Goal: Task Accomplishment & Management: Manage account settings

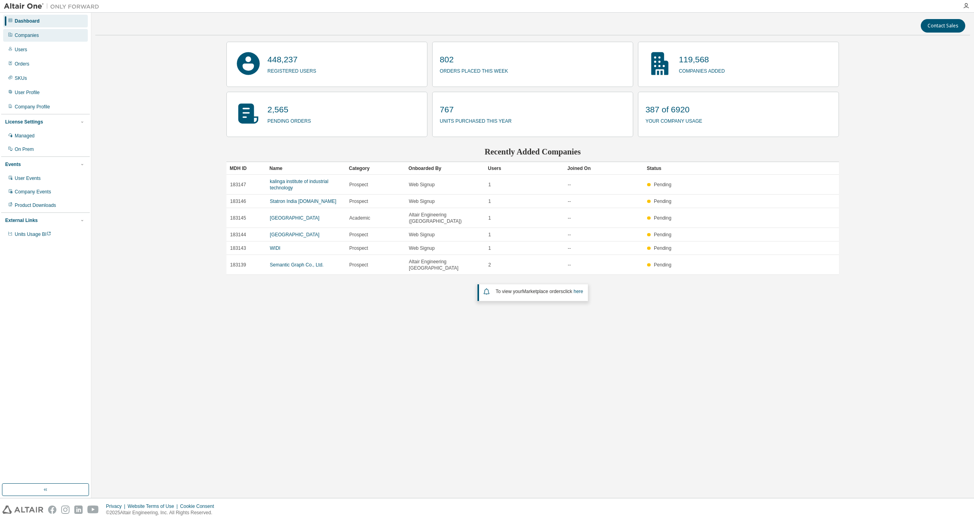
click at [44, 36] on div "Companies" at bounding box center [45, 35] width 85 height 13
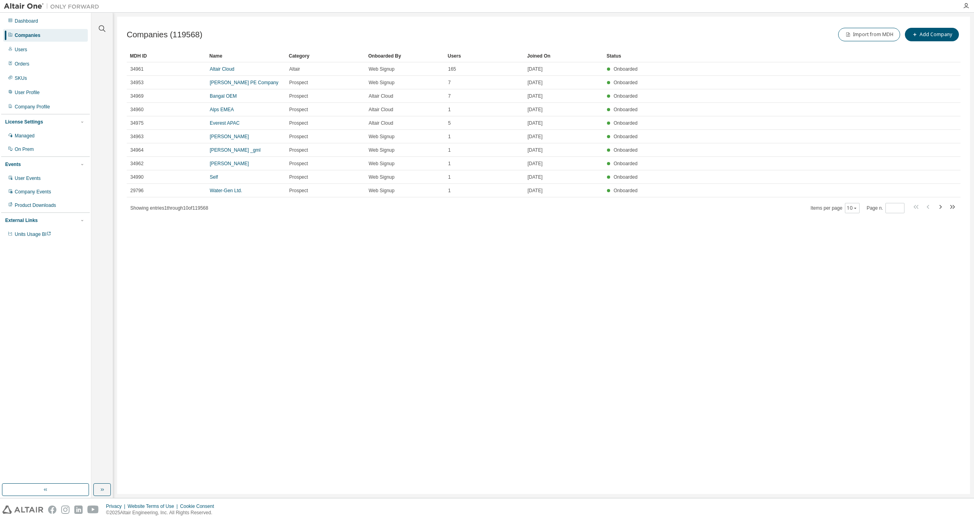
click at [145, 8] on div at bounding box center [530, 6] width 855 height 12
click at [103, 27] on icon "button" at bounding box center [102, 29] width 10 height 10
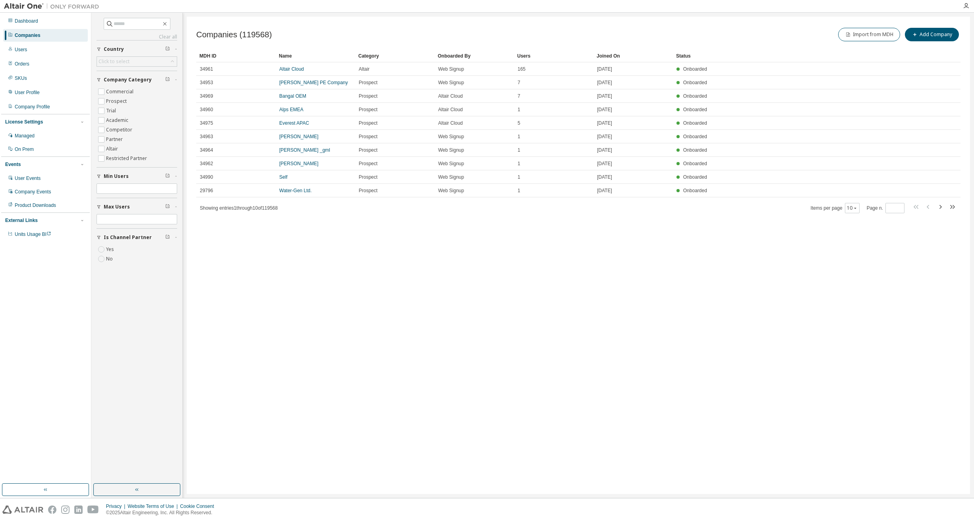
scroll to position [1, 0]
click at [122, 24] on input "text" at bounding box center [138, 24] width 48 height 8
type input "******"
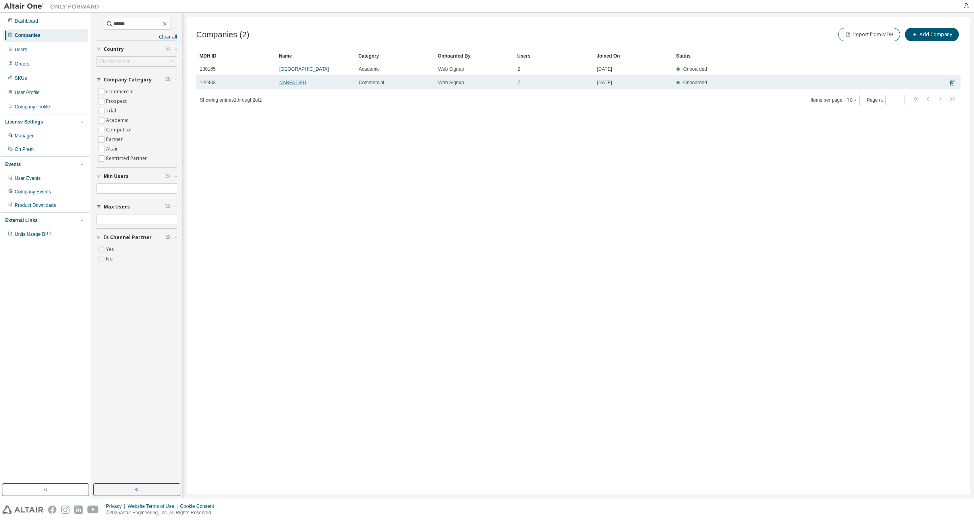
click at [293, 81] on link "NARFA DEU" at bounding box center [292, 83] width 27 height 6
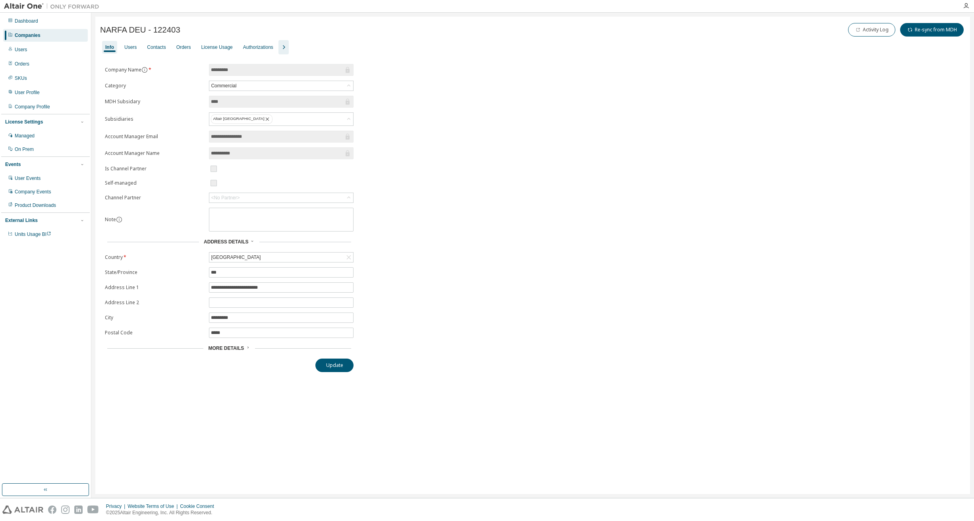
click at [288, 46] on icon "button" at bounding box center [284, 47] width 10 height 10
click at [132, 48] on div "Users" at bounding box center [130, 47] width 12 height 6
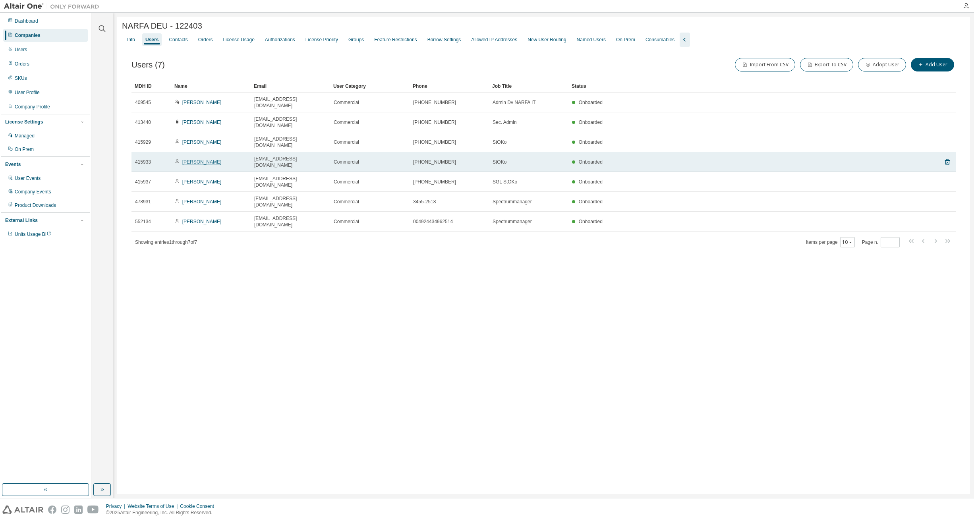
click at [204, 159] on link "Sebastian Neyer" at bounding box center [201, 162] width 39 height 6
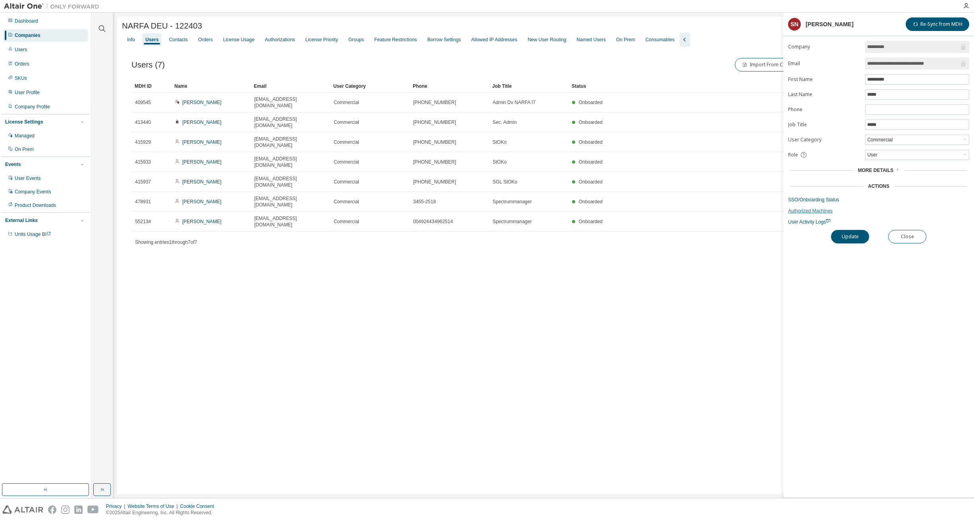
scroll to position [14, 0]
click at [809, 197] on link "SSO/Onboarding Status" at bounding box center [878, 200] width 181 height 6
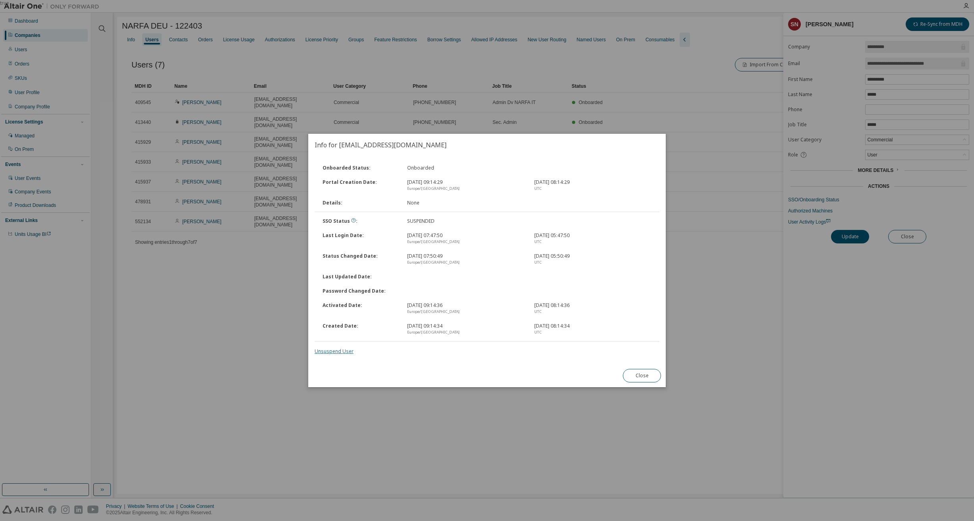
click at [350, 350] on link "Unsuspend User" at bounding box center [333, 351] width 39 height 7
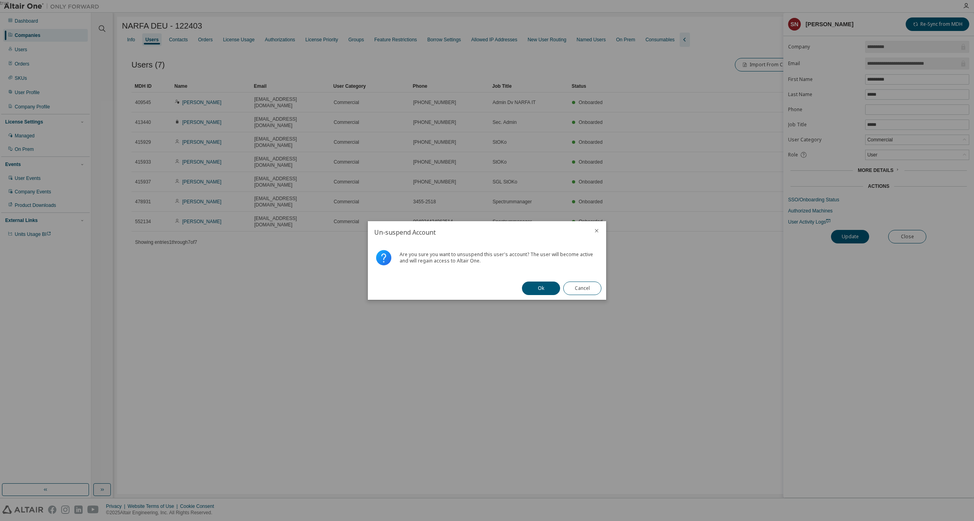
drag, startPoint x: 538, startPoint y: 290, endPoint x: 628, endPoint y: 285, distance: 90.3
click at [538, 290] on button "Ok" at bounding box center [541, 289] width 38 height 14
click at [584, 290] on button "Close" at bounding box center [582, 289] width 38 height 14
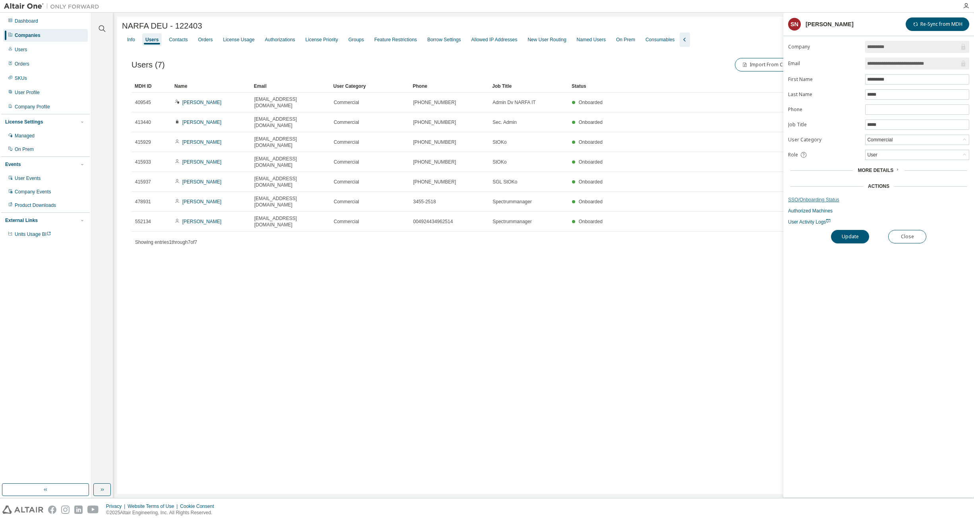
click at [808, 197] on link "SSO/Onboarding Status" at bounding box center [878, 200] width 181 height 6
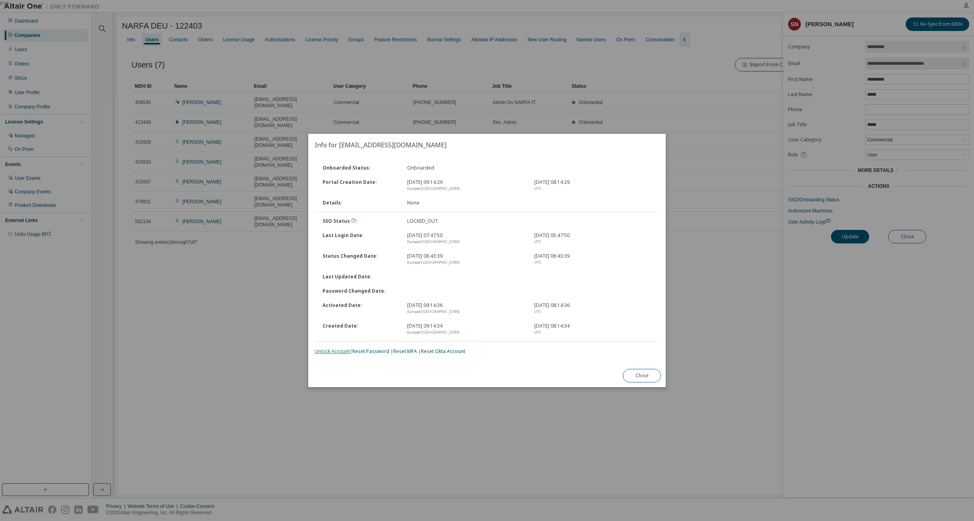
click at [328, 350] on link "Unlock Account" at bounding box center [331, 351] width 35 height 7
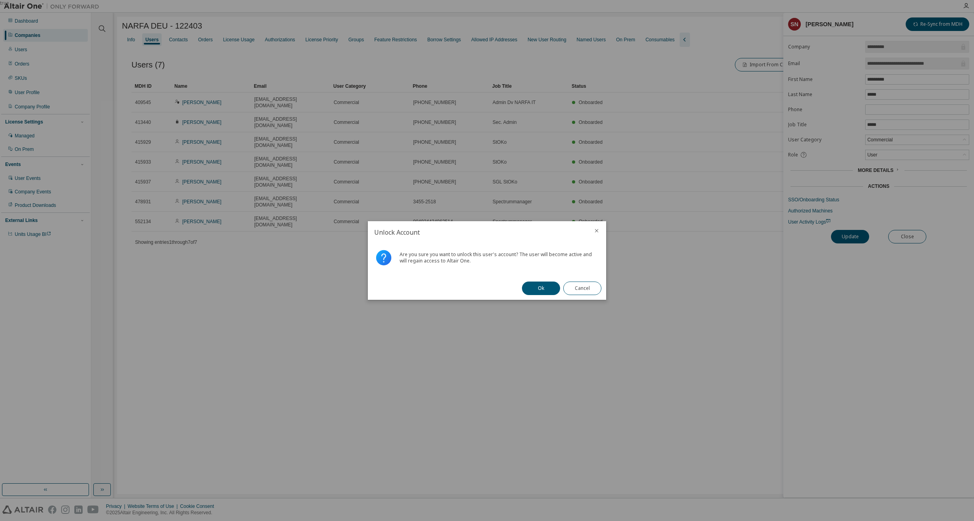
drag, startPoint x: 546, startPoint y: 290, endPoint x: 548, endPoint y: 301, distance: 11.2
click at [546, 290] on button "Ok" at bounding box center [541, 289] width 38 height 14
click at [588, 290] on button "Close" at bounding box center [582, 289] width 38 height 14
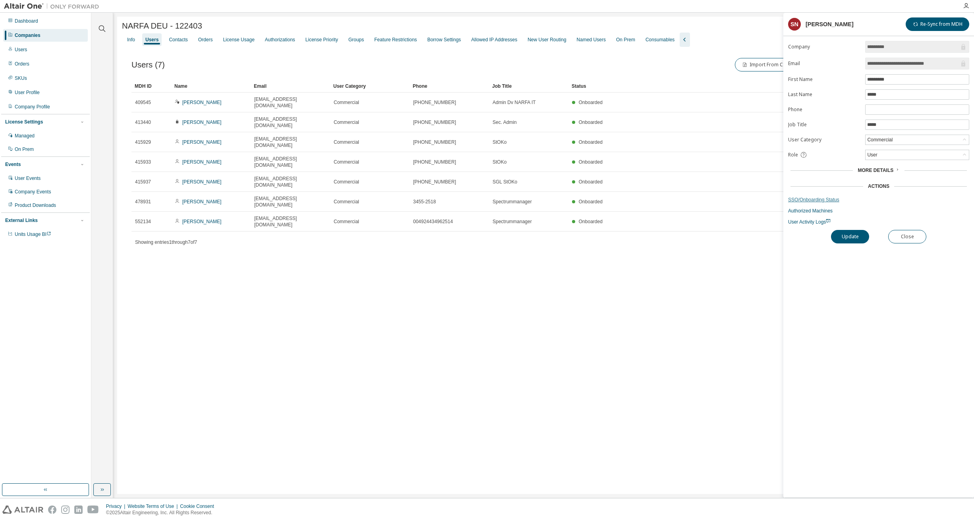
click at [800, 197] on link "SSO/Onboarding Status" at bounding box center [878, 200] width 181 height 6
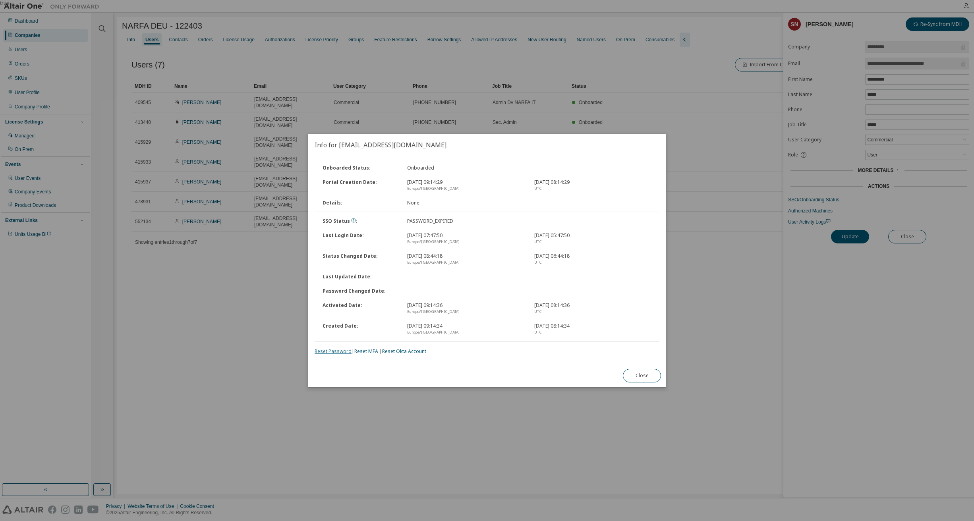
click at [331, 351] on link "Reset Password" at bounding box center [332, 351] width 37 height 7
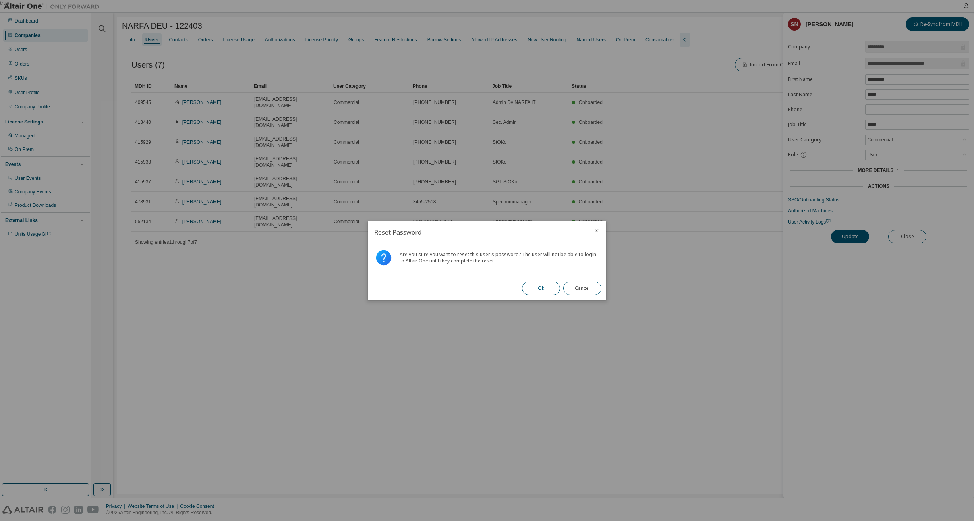
click at [545, 288] on button "Ok" at bounding box center [541, 289] width 38 height 14
click at [593, 285] on button "Close" at bounding box center [582, 289] width 38 height 14
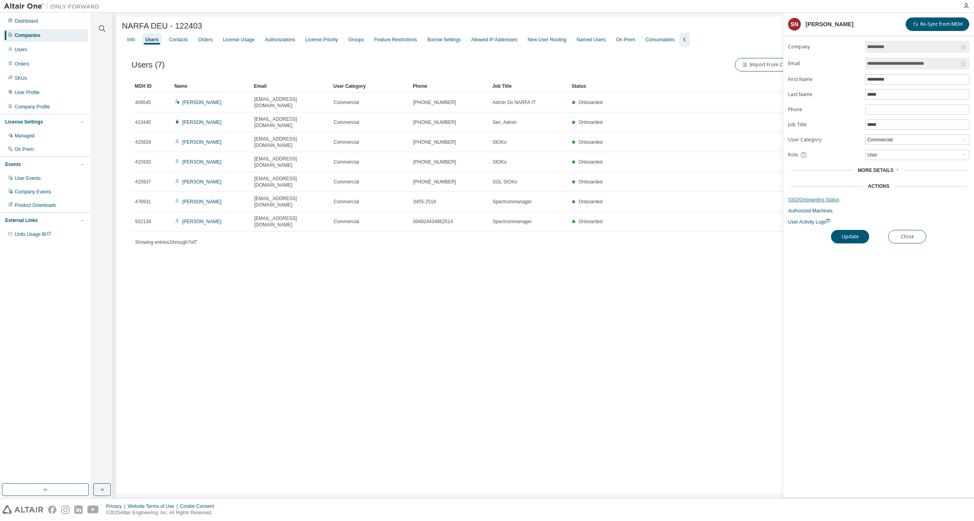
click at [826, 197] on link "SSO/Onboarding Status" at bounding box center [878, 200] width 181 height 6
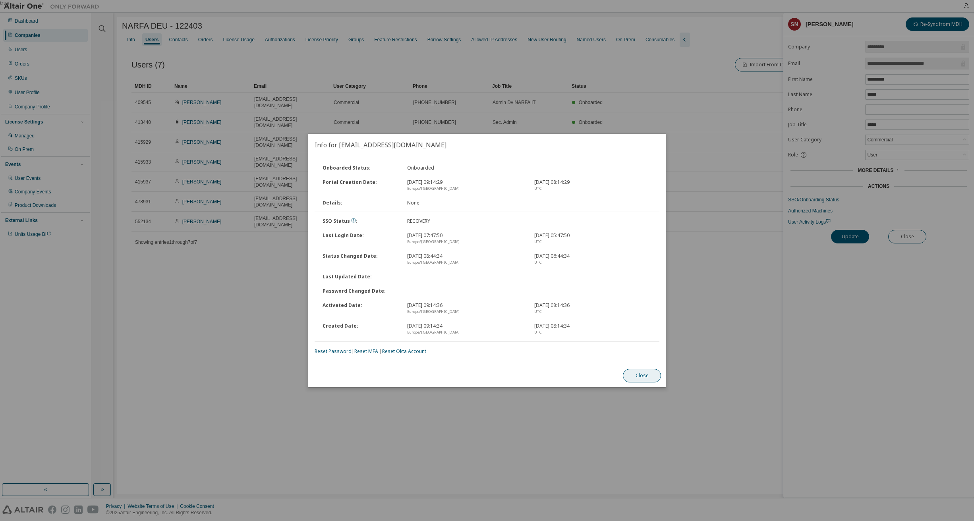
click at [639, 377] on button "Close" at bounding box center [642, 376] width 38 height 14
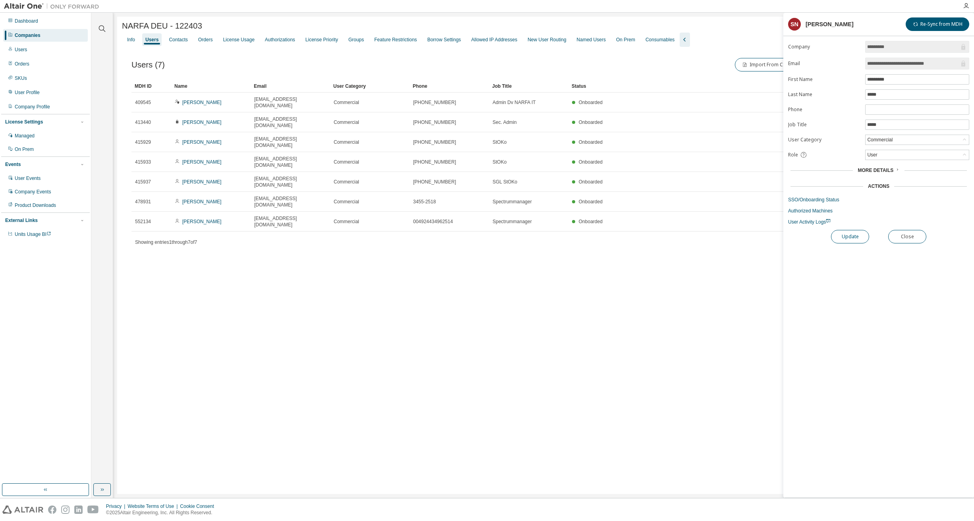
click at [837, 230] on button "Update" at bounding box center [850, 237] width 38 height 14
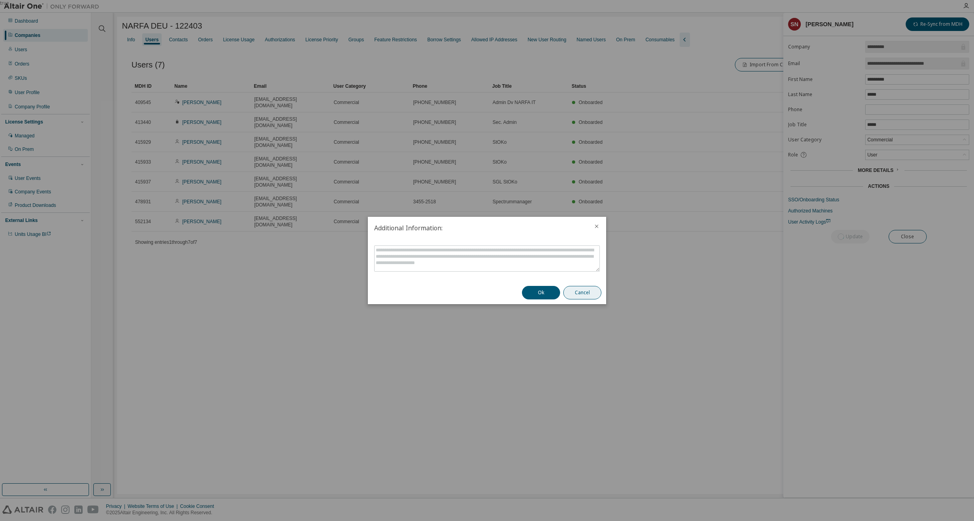
click at [589, 292] on button "Cancel" at bounding box center [582, 293] width 38 height 14
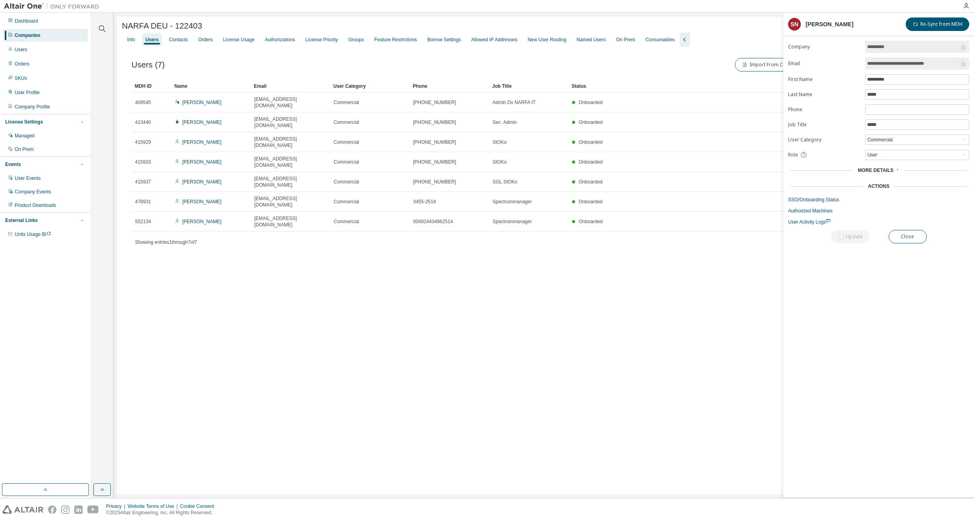
click at [877, 301] on div "**********" at bounding box center [878, 269] width 191 height 457
click at [802, 199] on link "SSO/Onboarding Status" at bounding box center [878, 200] width 181 height 6
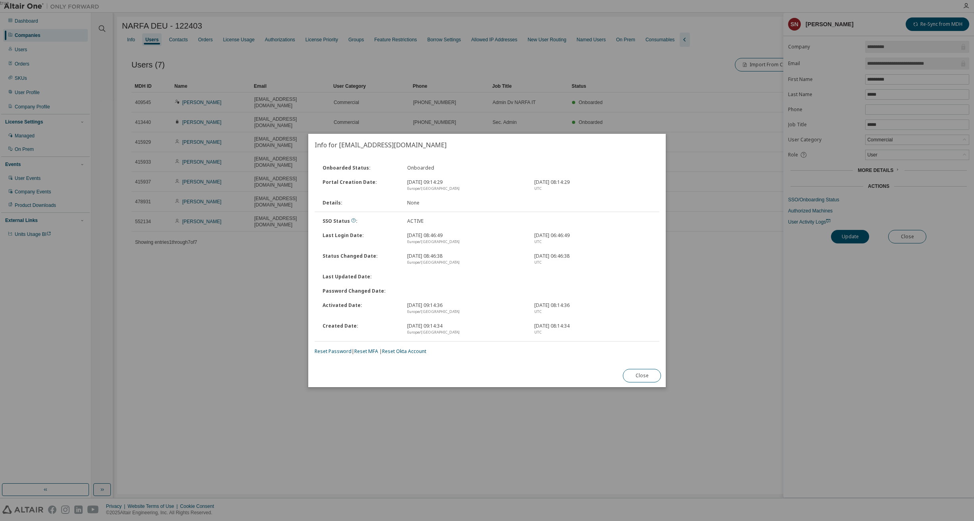
drag, startPoint x: 639, startPoint y: 375, endPoint x: 848, endPoint y: 422, distance: 213.7
click at [639, 375] on button "Close" at bounding box center [642, 376] width 38 height 14
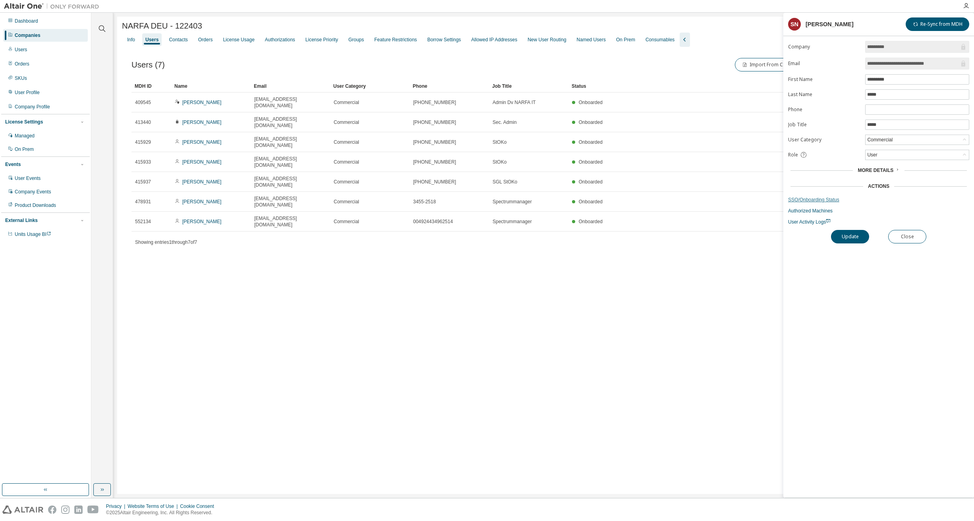
click at [805, 202] on link "SSO/Onboarding Status" at bounding box center [878, 200] width 181 height 6
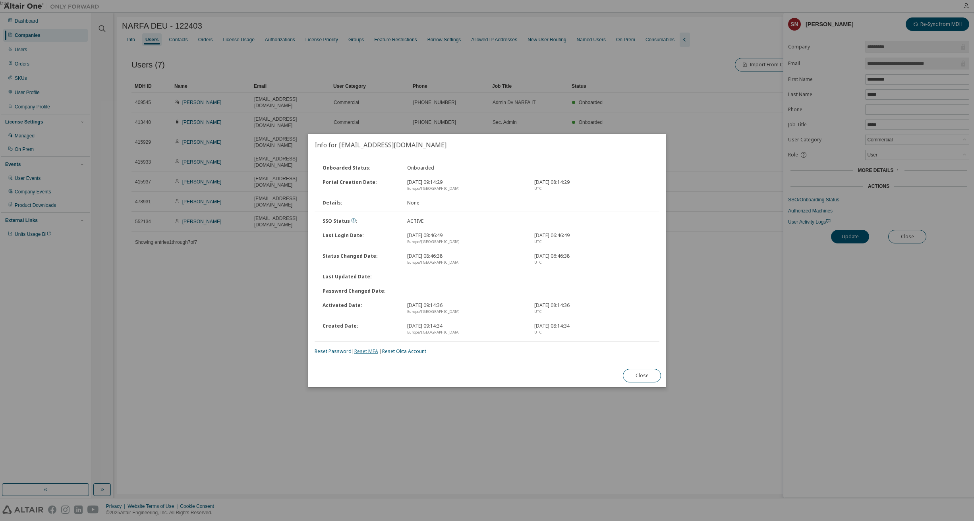
click at [370, 350] on link "Reset MFA" at bounding box center [366, 351] width 24 height 7
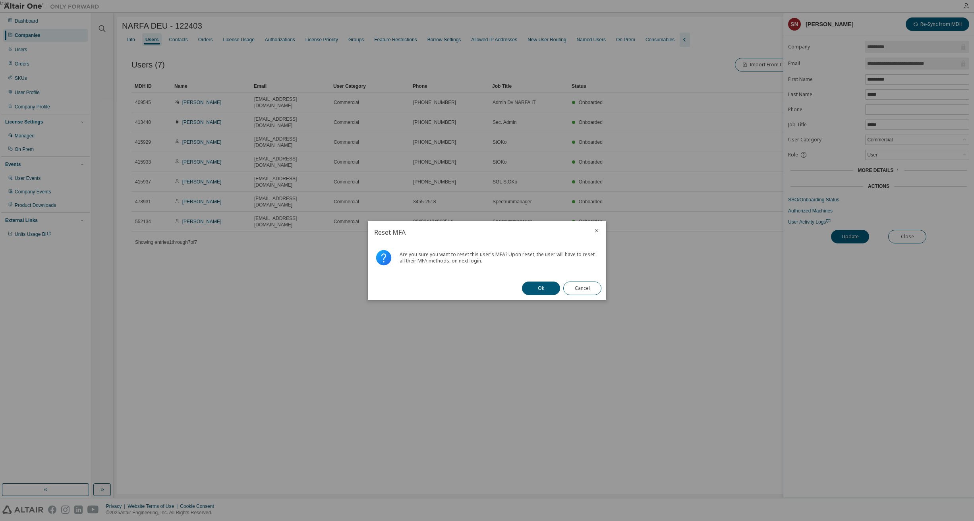
drag, startPoint x: 543, startPoint y: 287, endPoint x: 550, endPoint y: 291, distance: 7.8
click at [543, 287] on button "Ok" at bounding box center [541, 289] width 38 height 14
click at [589, 288] on button "Close" at bounding box center [582, 289] width 38 height 14
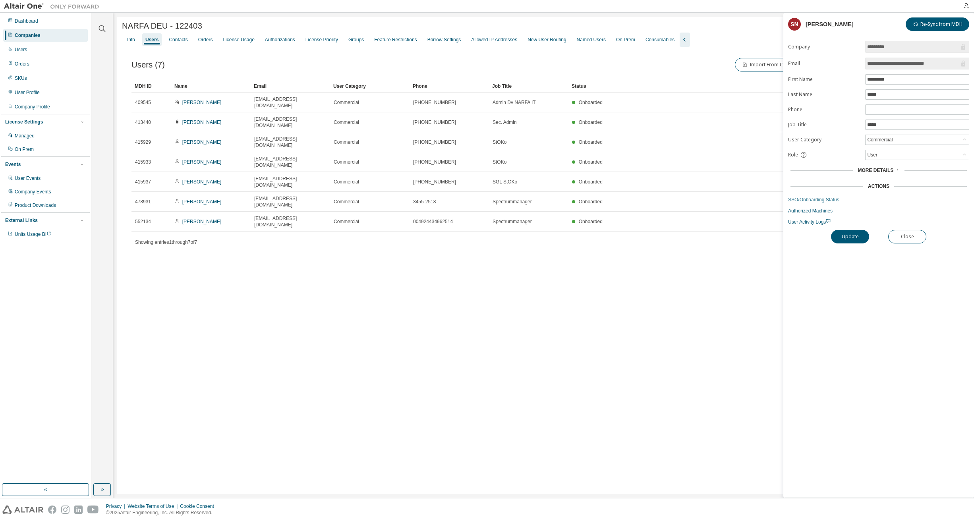
click at [801, 199] on link "SSO/Onboarding Status" at bounding box center [878, 200] width 181 height 6
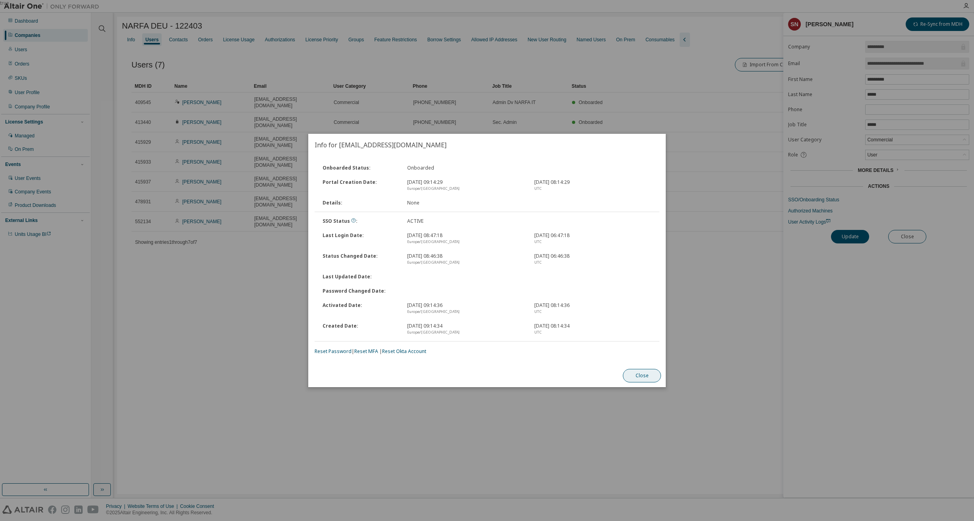
click at [647, 373] on button "Close" at bounding box center [642, 376] width 38 height 14
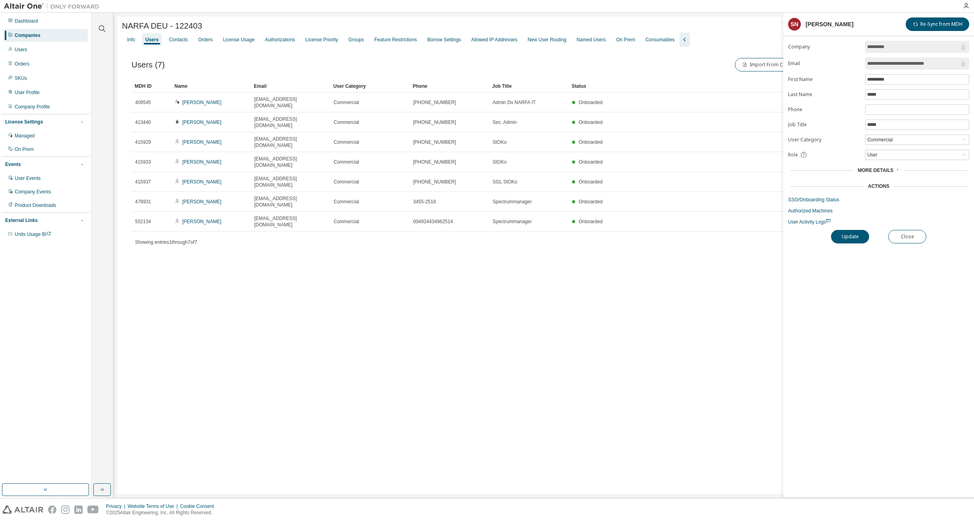
click at [597, 367] on div "NARFA DEU - 122403 Clear Load Save Save As Field Operator Value Select filter S…" at bounding box center [543, 255] width 853 height 477
